Goal: Task Accomplishment & Management: Complete application form

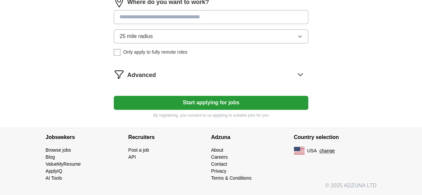
scroll to position [452, 0]
click at [187, 22] on input at bounding box center [211, 17] width 194 height 14
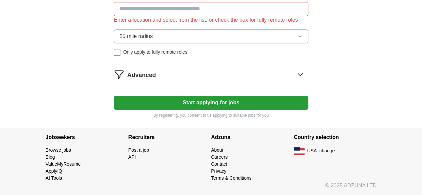
scroll to position [415, 0]
type input "***"
click at [153, 40] on span "25 mile radius" at bounding box center [135, 36] width 33 height 8
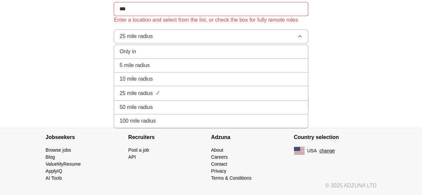
click at [184, 125] on div "100 mile radius" at bounding box center [210, 121] width 183 height 8
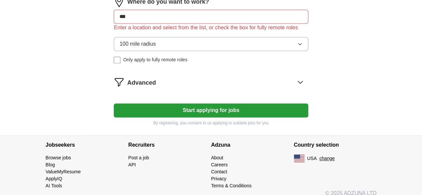
scroll to position [474, 0]
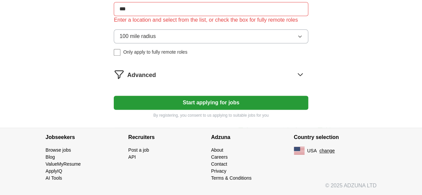
click at [134, 56] on div "Where do you want to work? *** Enter a location and select from the list, or ch…" at bounding box center [211, 25] width 194 height 72
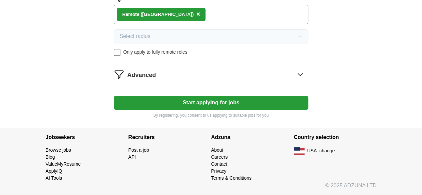
scroll to position [464, 0]
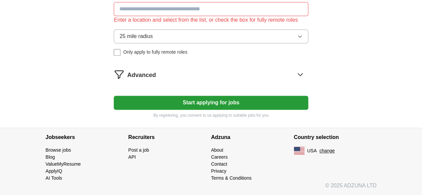
click at [137, 43] on button "25 mile radius" at bounding box center [211, 36] width 194 height 14
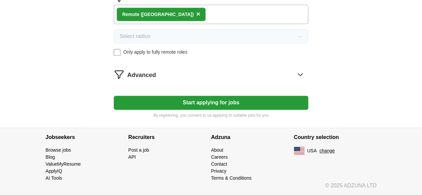
click at [165, 104] on button "Start applying for jobs" at bounding box center [211, 103] width 194 height 14
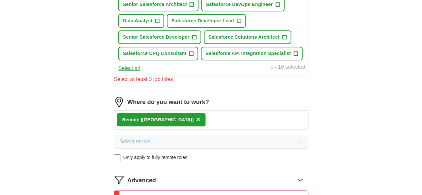
scroll to position [230, 0]
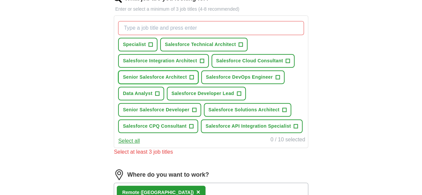
click at [184, 81] on span "Senior Salesforce Architect" at bounding box center [155, 77] width 64 height 7
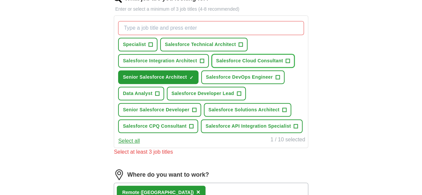
click at [216, 64] on span "Salesforce Cloud Consultant" at bounding box center [249, 60] width 67 height 7
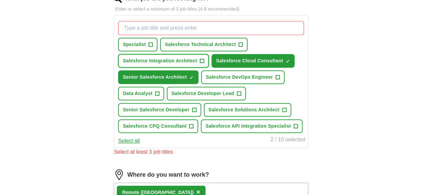
click at [172, 60] on span "Salesforce Integration Architect" at bounding box center [160, 60] width 74 height 7
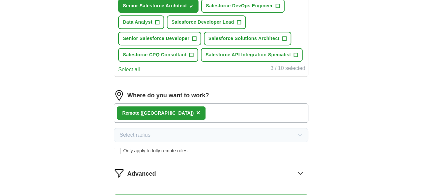
scroll to position [302, 0]
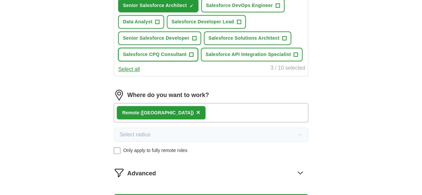
click at [186, 58] on span "Salesforce CPQ Consultant" at bounding box center [155, 54] width 64 height 7
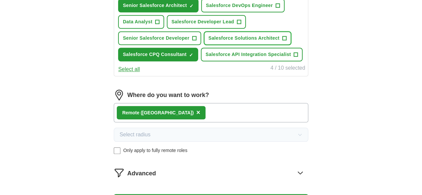
click at [209, 42] on span "Salesforce Solutions Architect" at bounding box center [244, 38] width 71 height 7
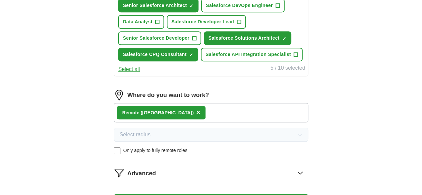
click at [151, 119] on div "Remote ([GEOGRAPHIC_DATA]) ×" at bounding box center [161, 112] width 89 height 13
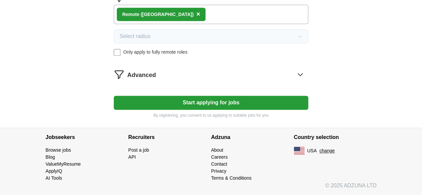
scroll to position [425, 0]
click at [167, 110] on button "Start applying for jobs" at bounding box center [211, 103] width 194 height 14
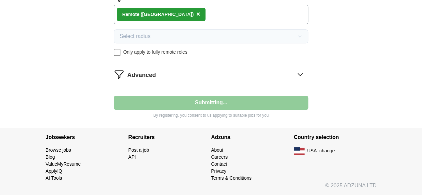
select select "**"
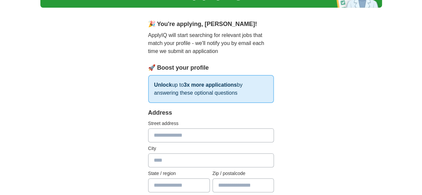
scroll to position [13, 0]
